Goal: Information Seeking & Learning: Check status

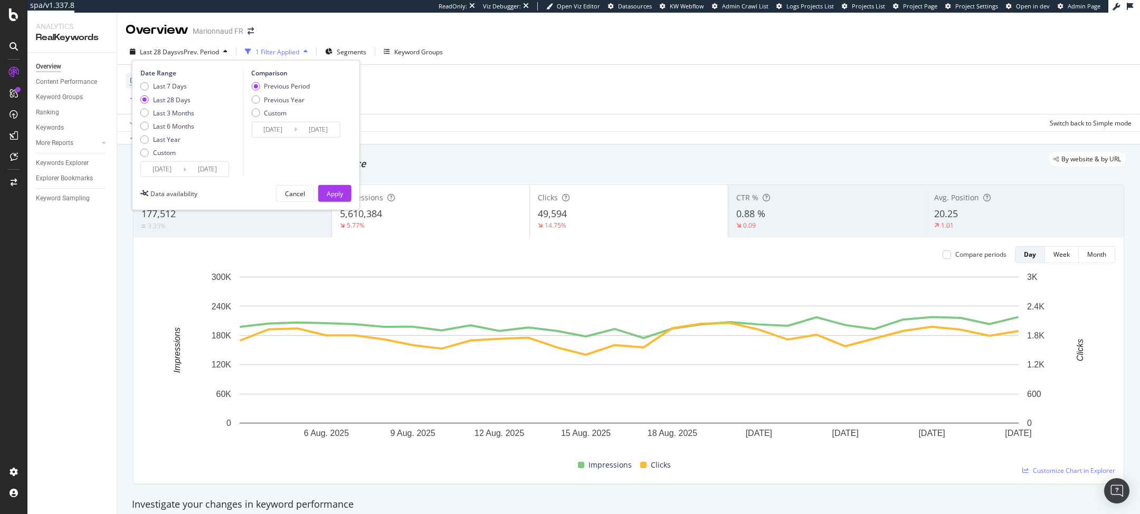
scroll to position [4, 0]
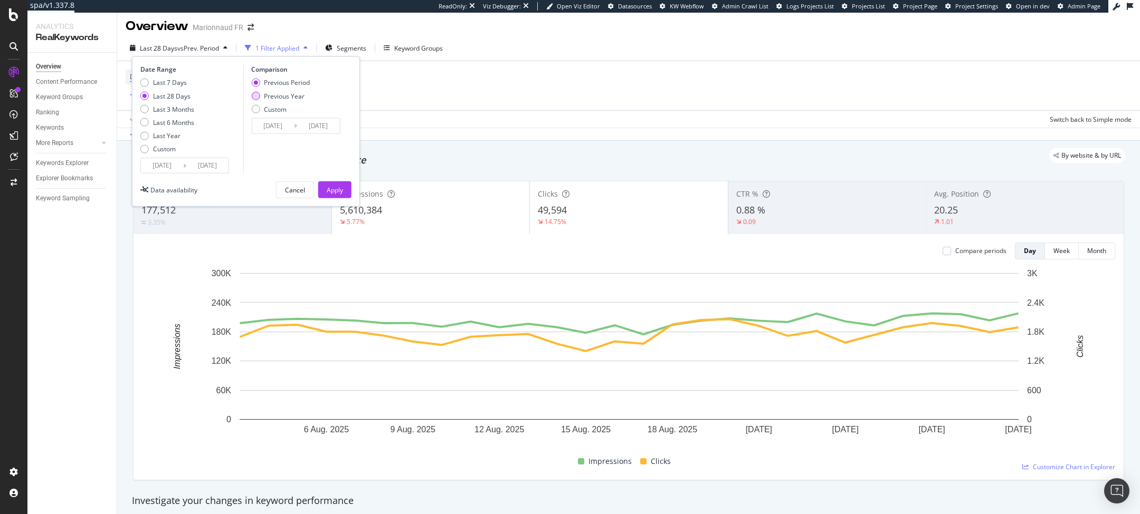
click at [283, 98] on div "Previous Year" at bounding box center [284, 95] width 41 height 9
type input "[DATE]"
click at [189, 111] on div "Last 3 Months" at bounding box center [173, 108] width 41 height 9
type input "[DATE]"
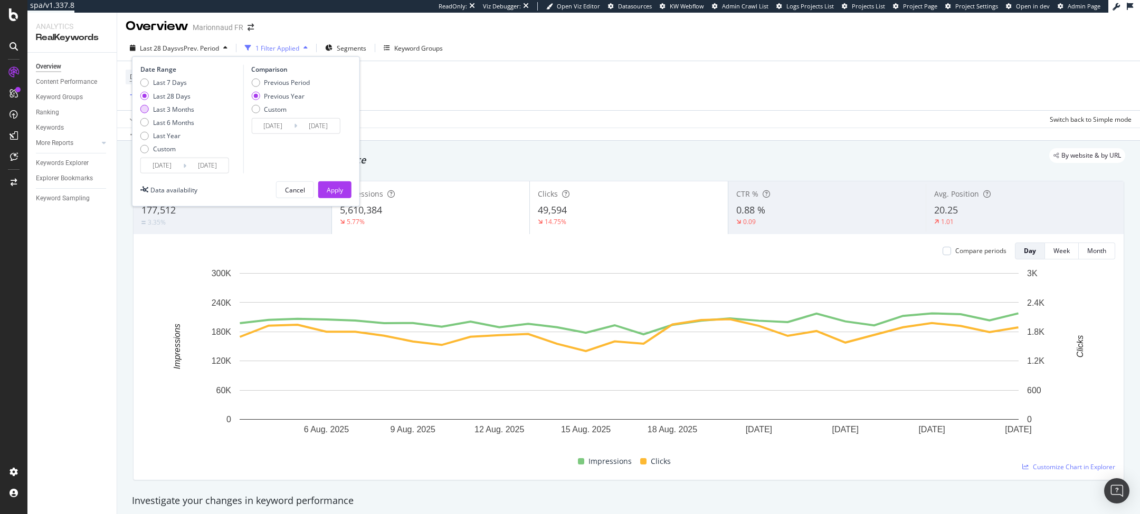
type input "[DATE]"
click at [347, 186] on button "Apply" at bounding box center [334, 189] width 33 height 17
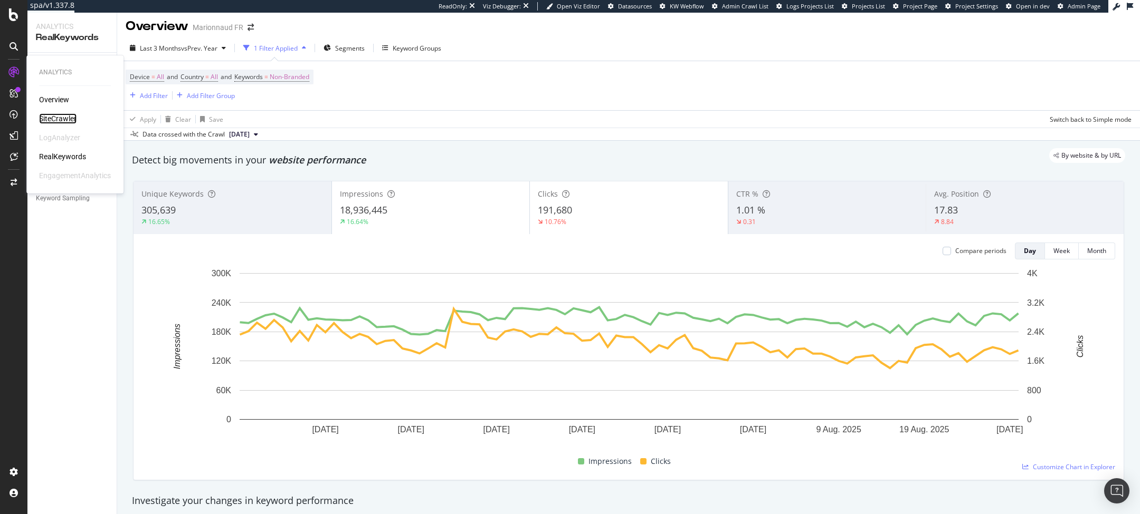
click at [64, 117] on div "SiteCrawler" at bounding box center [57, 118] width 37 height 11
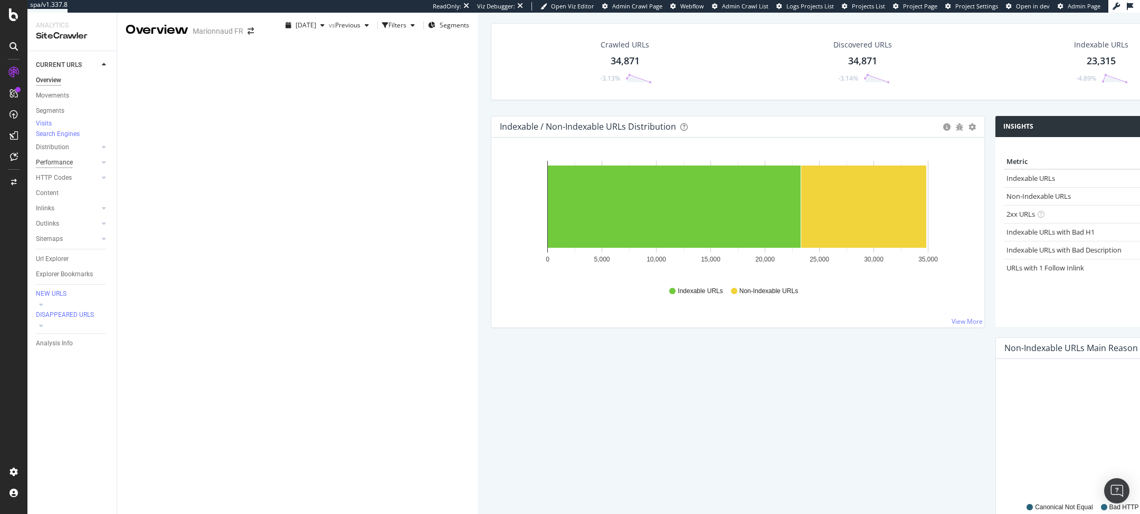
click at [65, 168] on div "Performance" at bounding box center [54, 162] width 37 height 11
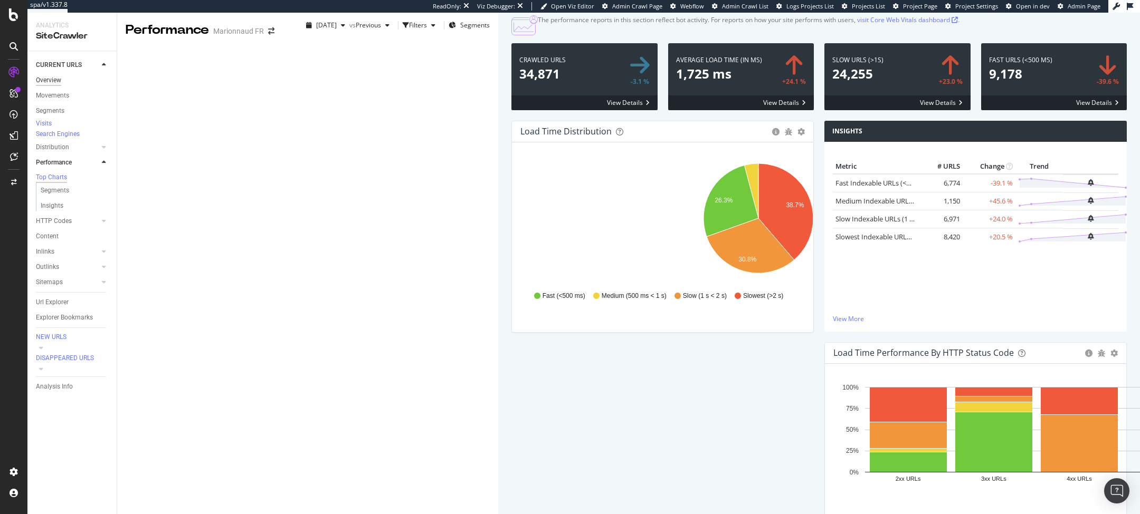
click at [56, 82] on div "Overview" at bounding box center [48, 80] width 25 height 11
